Goal: Task Accomplishment & Management: Use online tool/utility

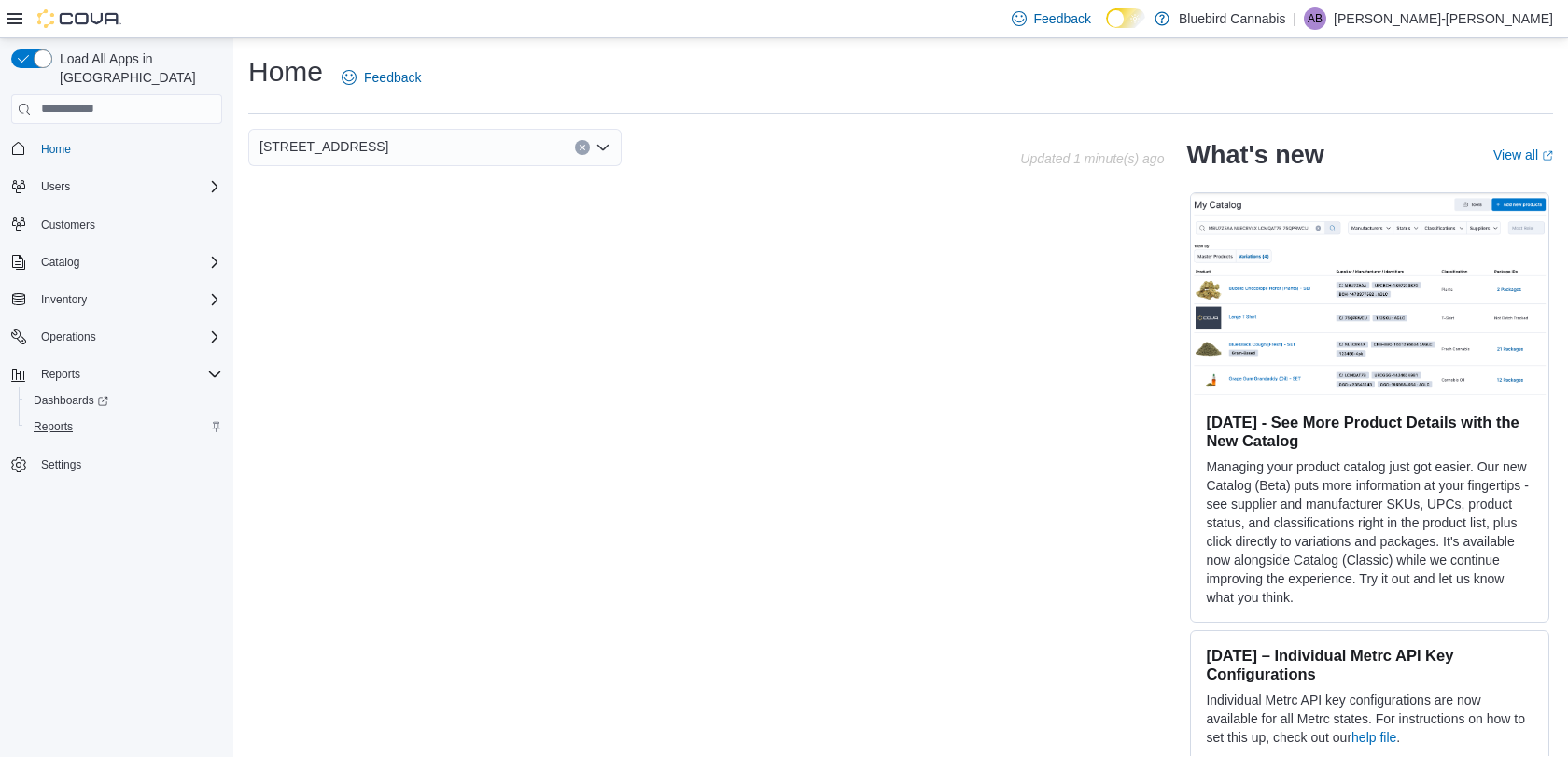
click at [55, 419] on span "Reports" at bounding box center [52, 426] width 39 height 15
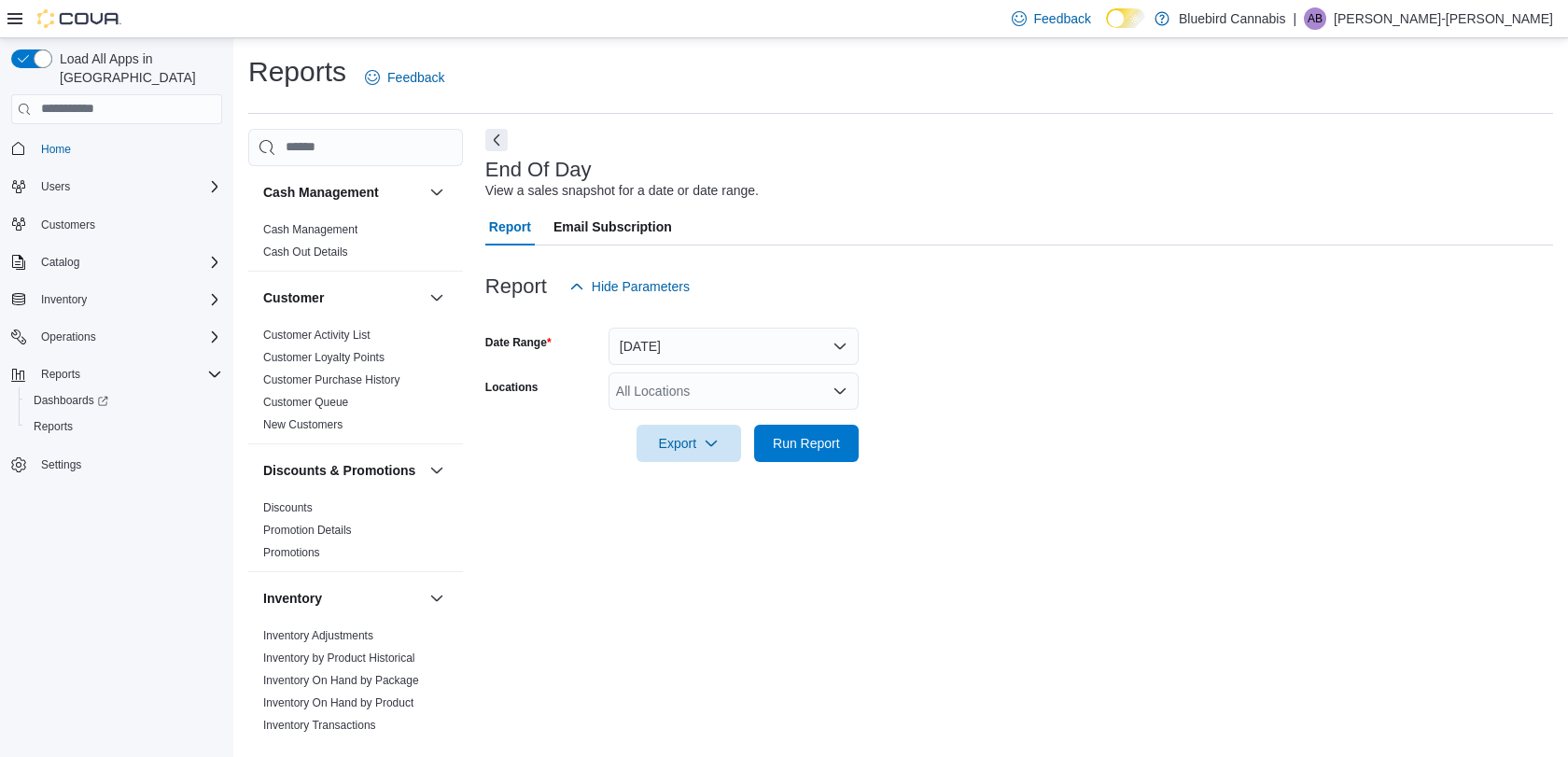
click at [650, 349] on button "[DATE]" at bounding box center [733, 346] width 250 height 37
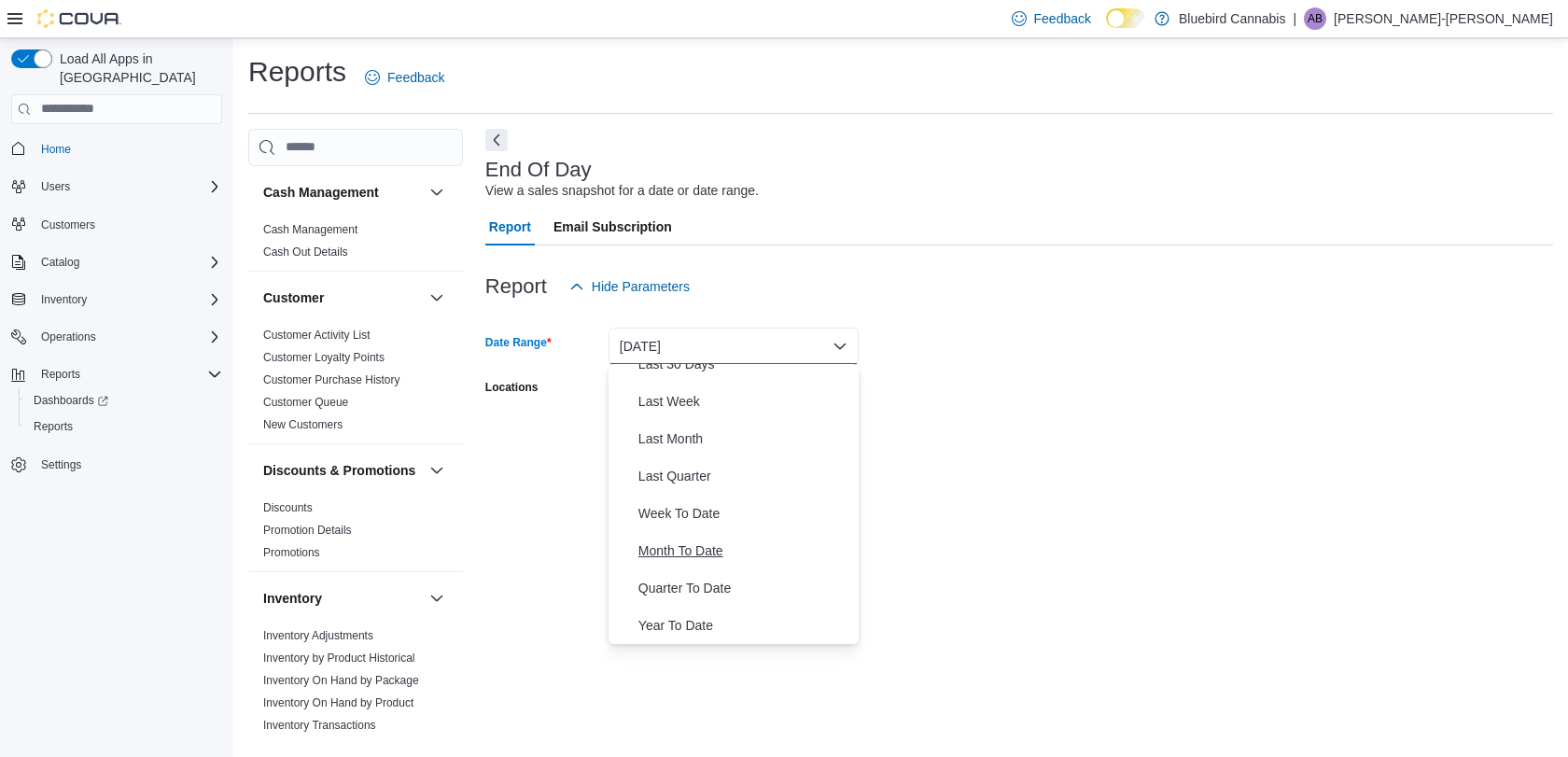
scroll to position [280, 0]
click at [681, 541] on span "Month To Date" at bounding box center [745, 550] width 213 height 22
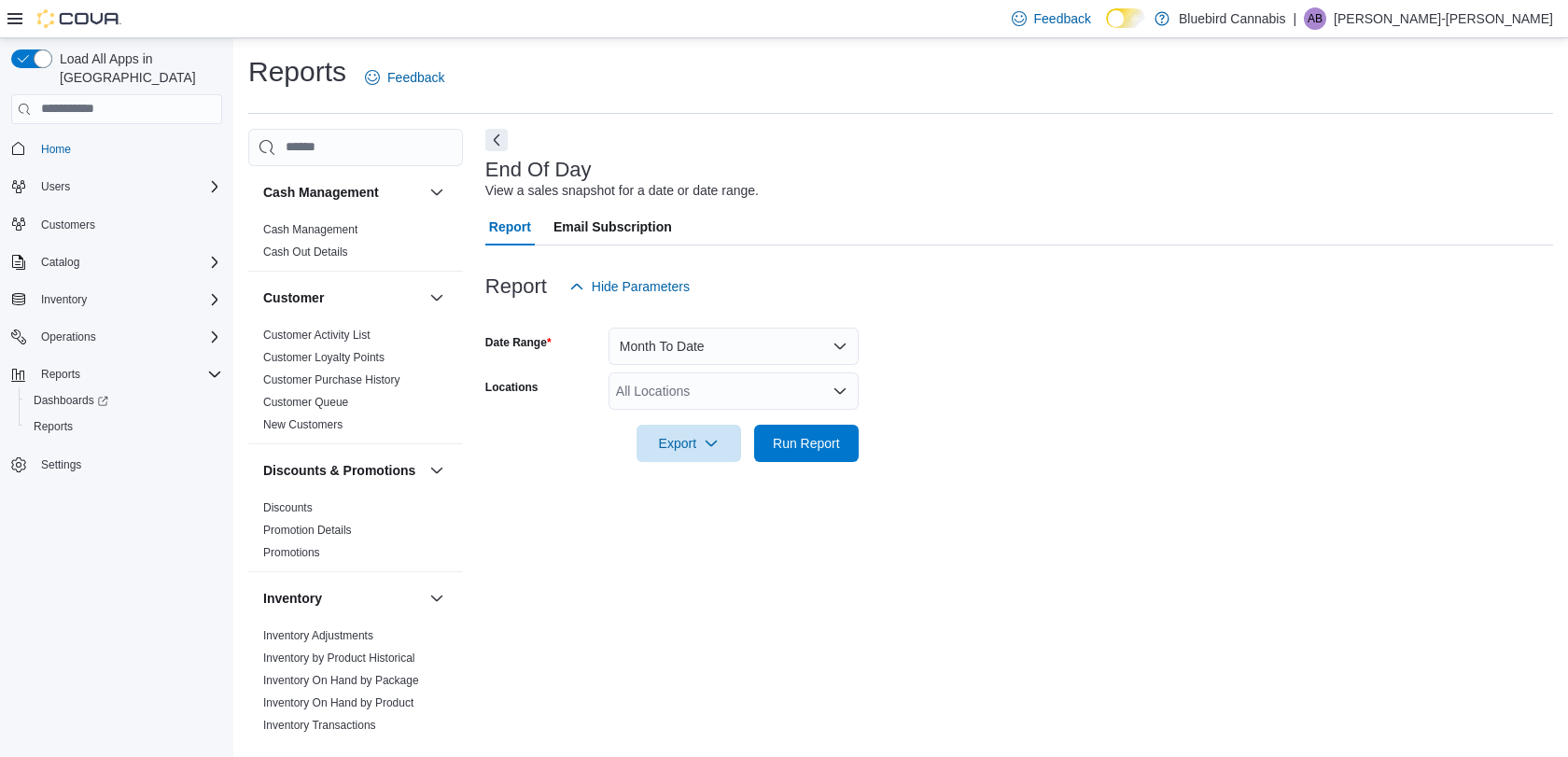
click at [1056, 441] on form "Date Range Month To Date Locations All Locations Export Run Report" at bounding box center [1020, 383] width 1068 height 156
click at [794, 401] on div "All Locations" at bounding box center [733, 391] width 250 height 37
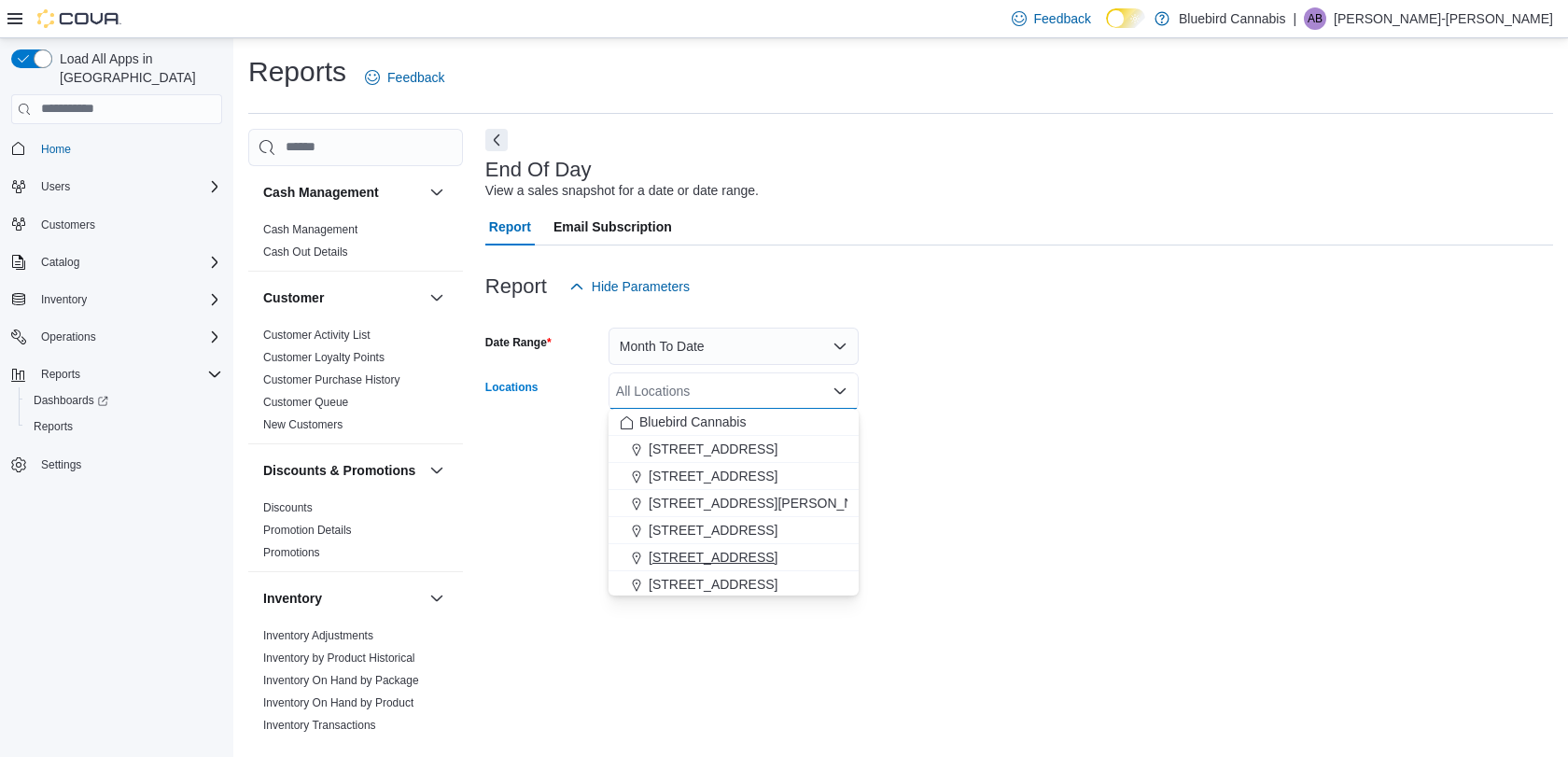
click at [767, 559] on span "[STREET_ADDRESS]" at bounding box center [712, 558] width 129 height 19
drag, startPoint x: 1072, startPoint y: 452, endPoint x: 1059, endPoint y: 452, distance: 13.0
click at [1072, 452] on form "Date Range Month To Date Locations [STREET_ADDRESS] Selected. [STREET_ADDRESS].…" at bounding box center [1020, 383] width 1068 height 156
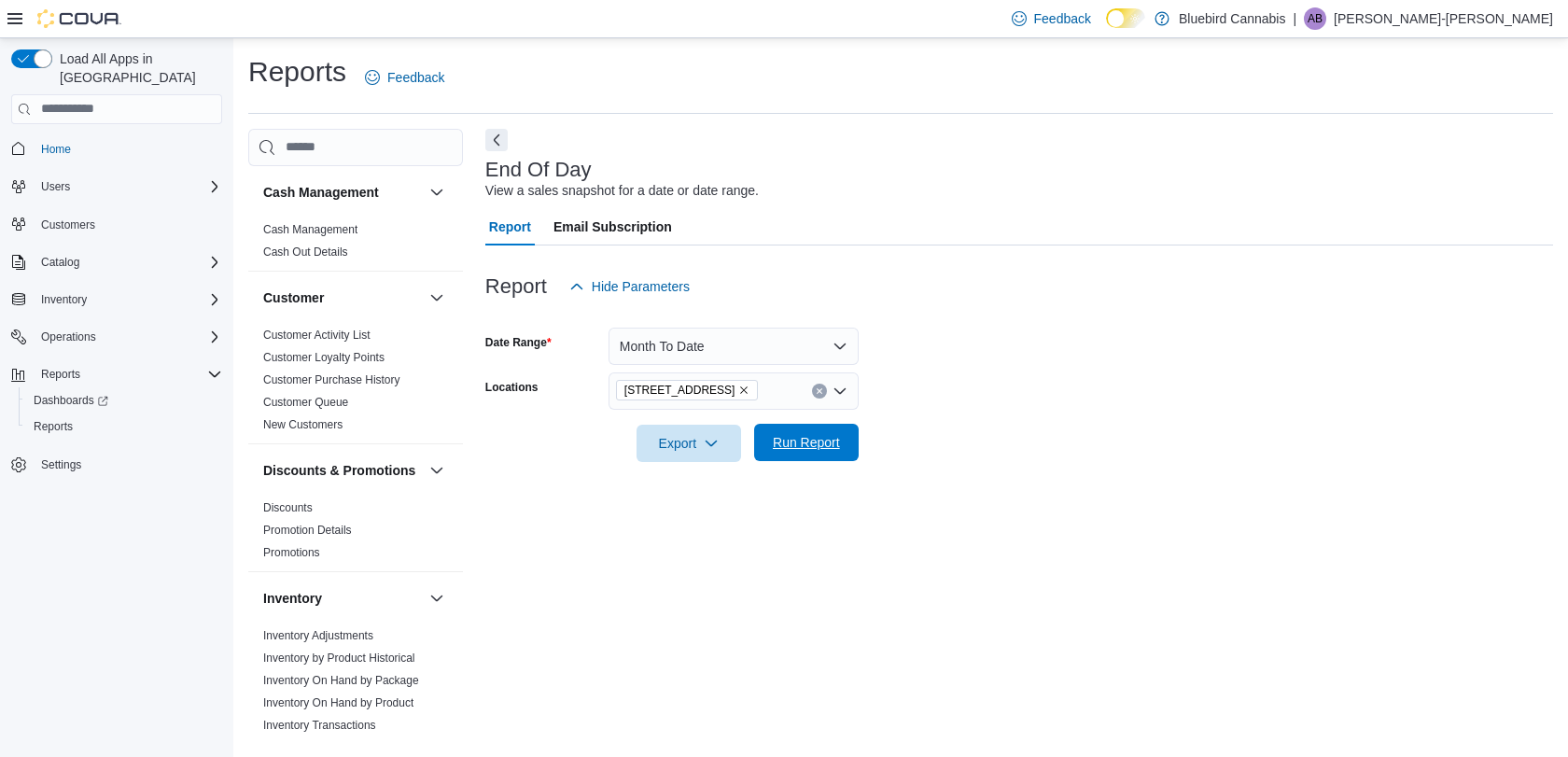
click at [825, 446] on span "Run Report" at bounding box center [806, 442] width 67 height 19
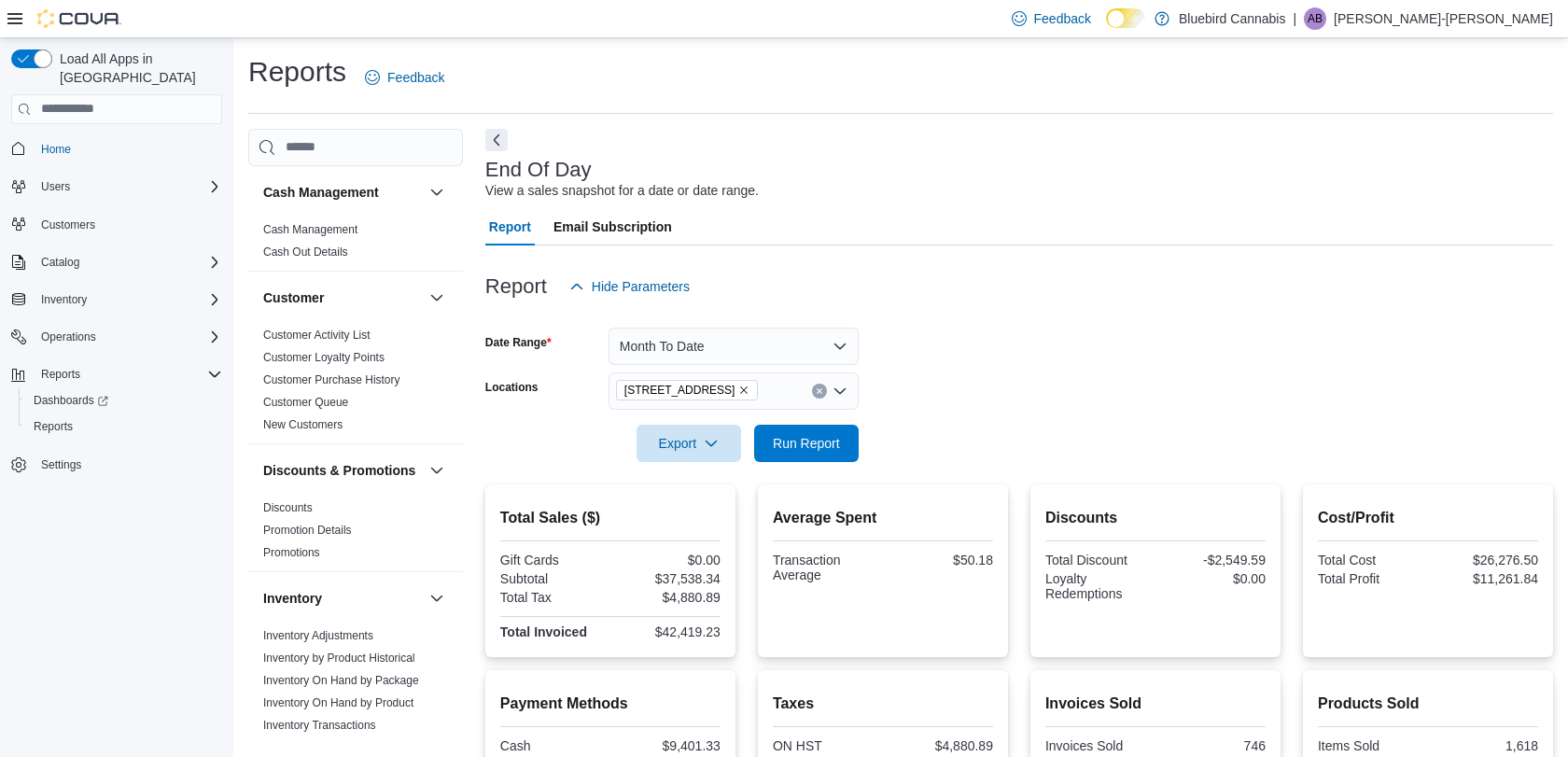
click at [721, 338] on button "Month To Date" at bounding box center [733, 346] width 250 height 37
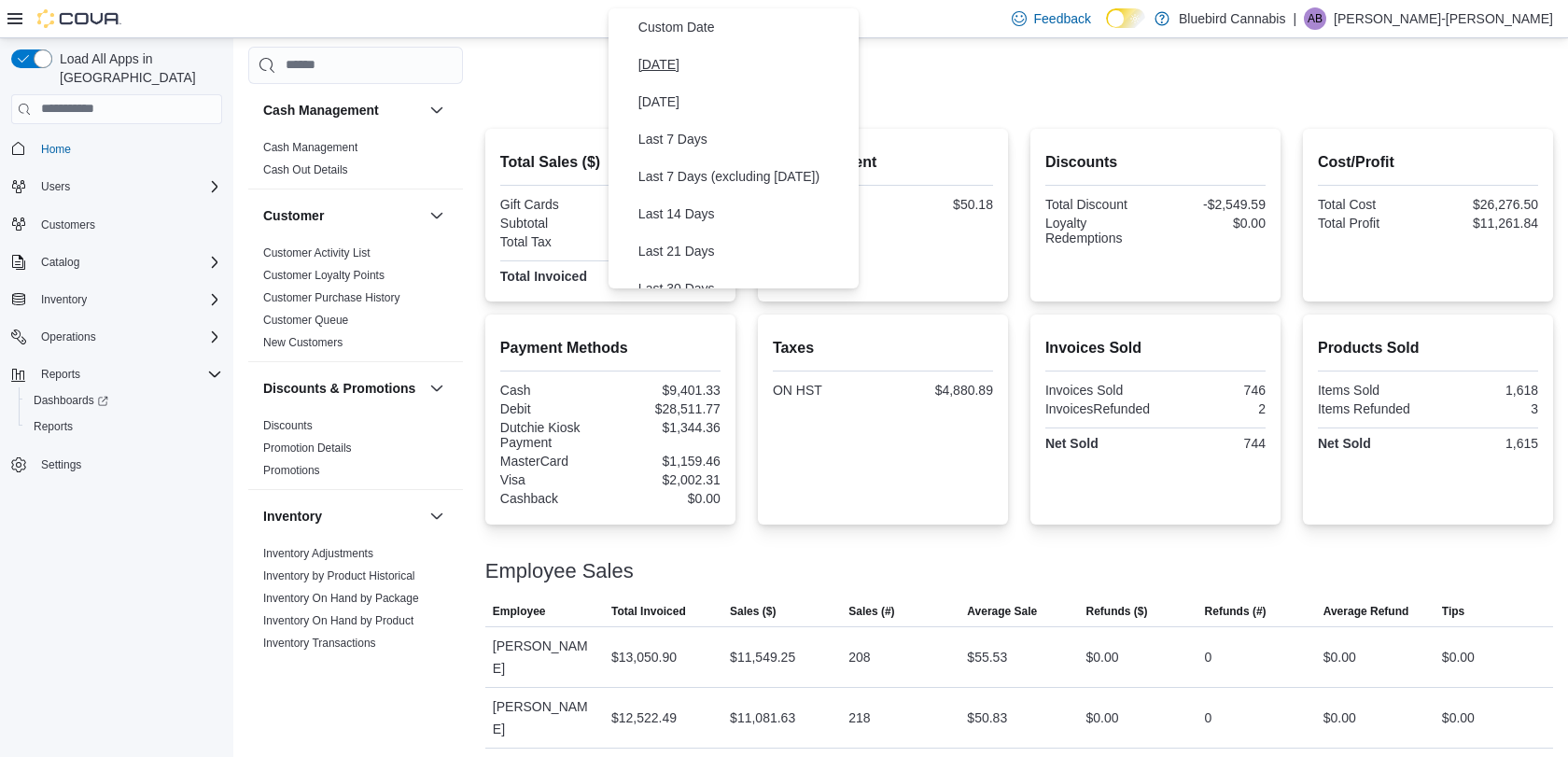
scroll to position [357, 0]
click at [667, 65] on span "[DATE]" at bounding box center [745, 63] width 213 height 22
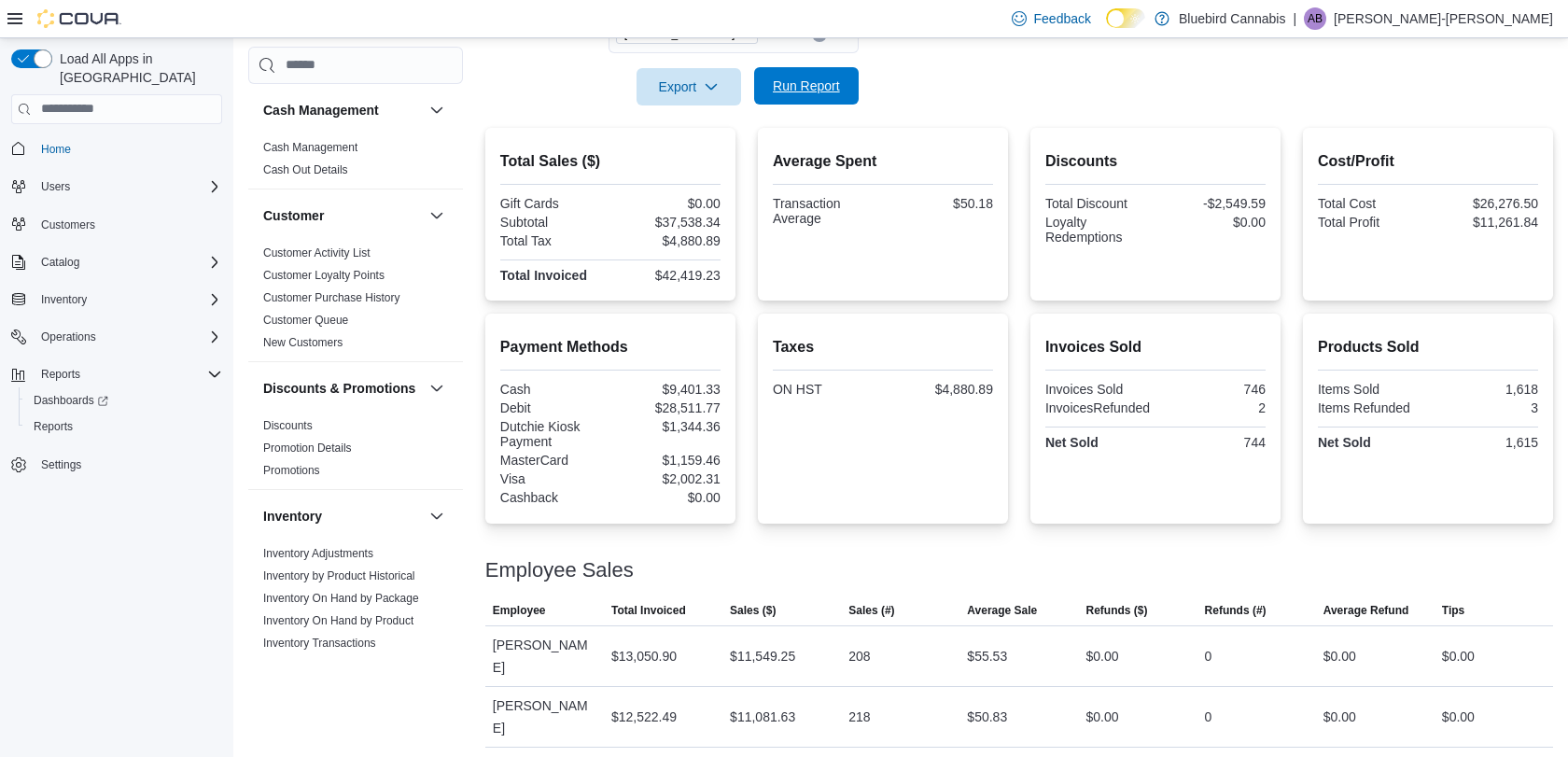
click at [831, 91] on span "Run Report" at bounding box center [806, 86] width 67 height 19
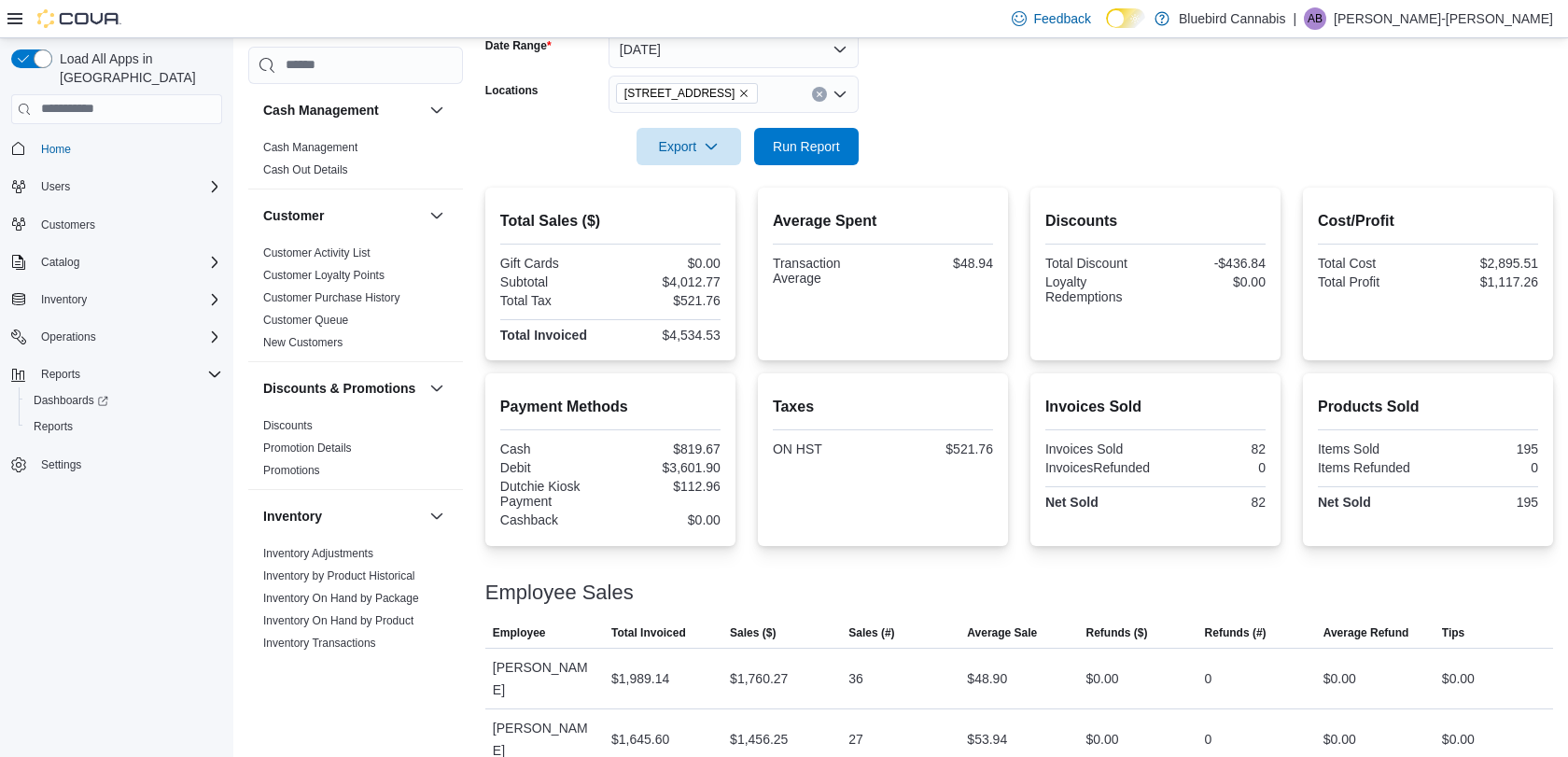
scroll to position [256, 0]
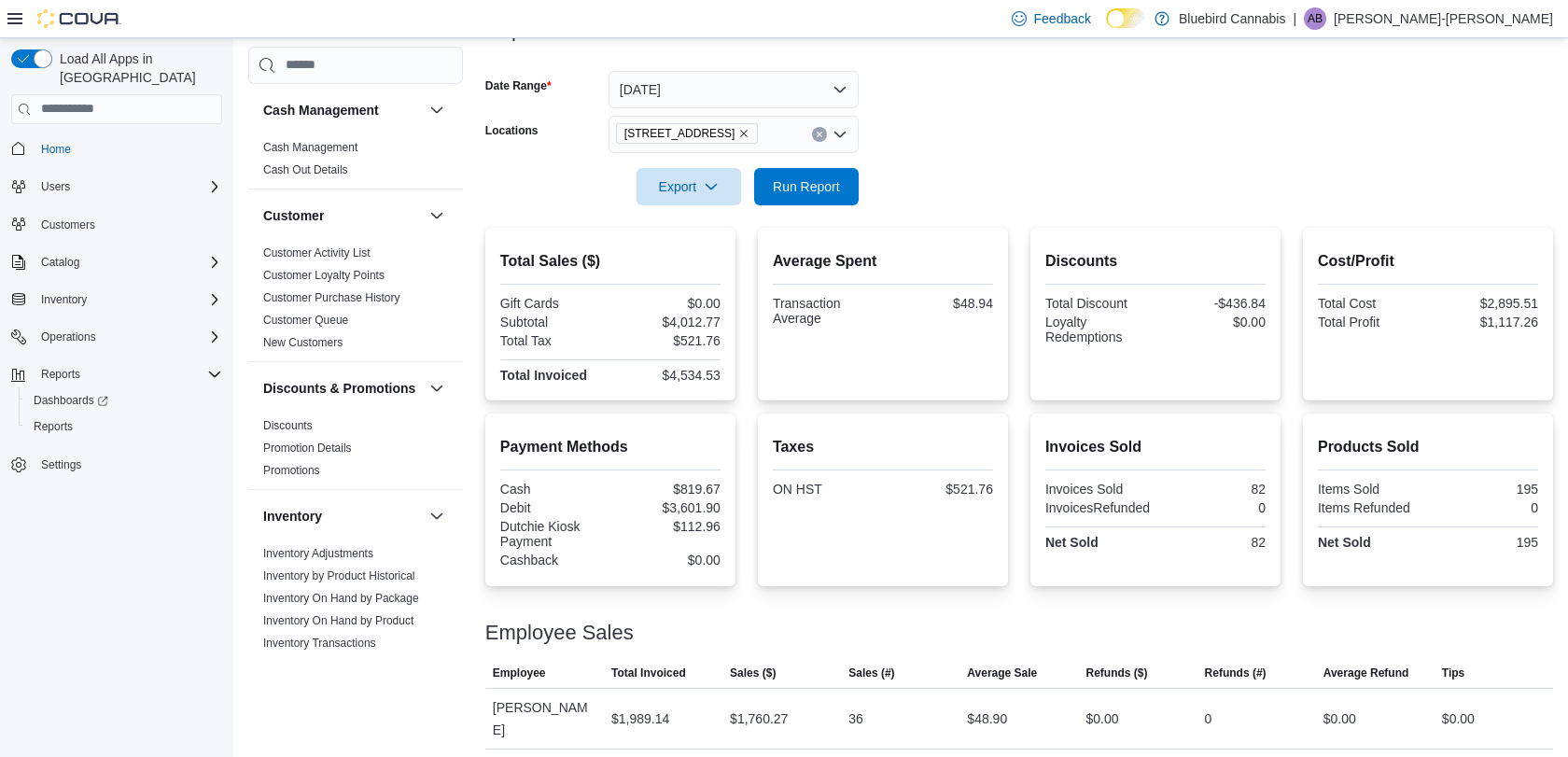
click at [787, 89] on button "[DATE]" at bounding box center [733, 89] width 250 height 37
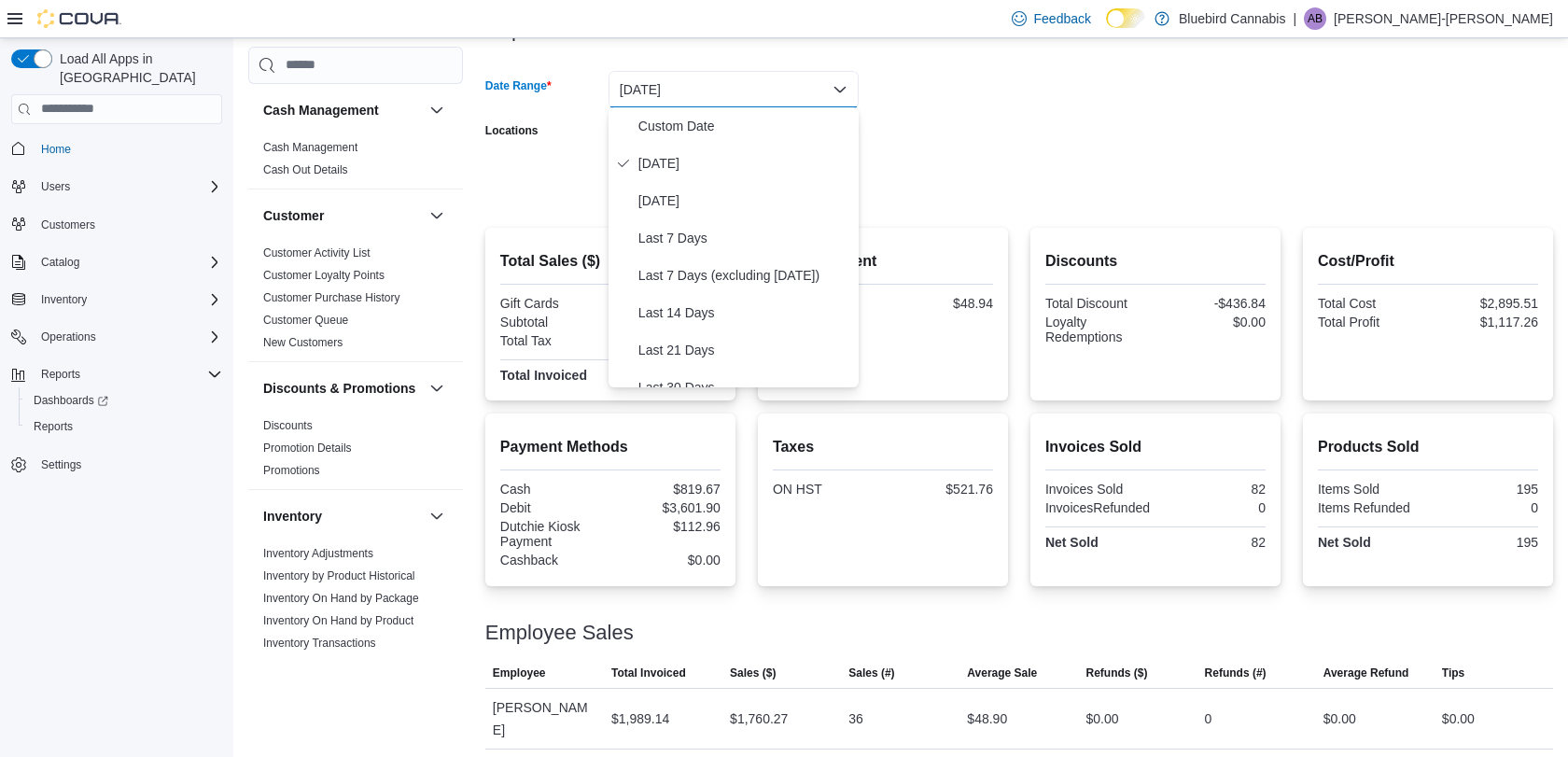
click at [1055, 156] on div at bounding box center [1020, 161] width 1068 height 15
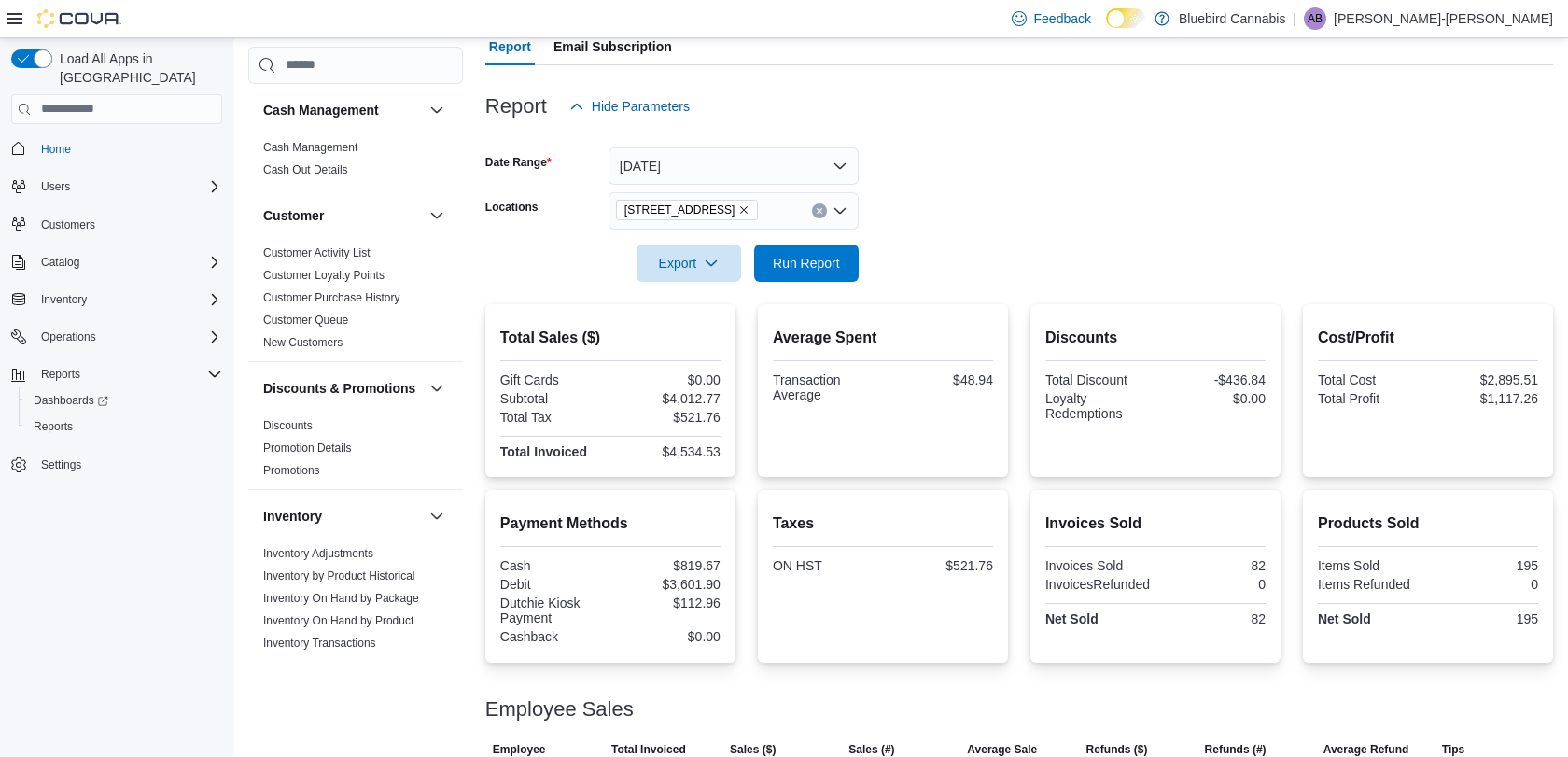
scroll to position [177, 0]
